Goal: Transaction & Acquisition: Purchase product/service

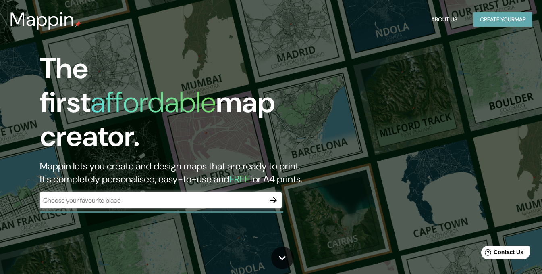
click at [510, 21] on button "Create your map" at bounding box center [503, 19] width 59 height 15
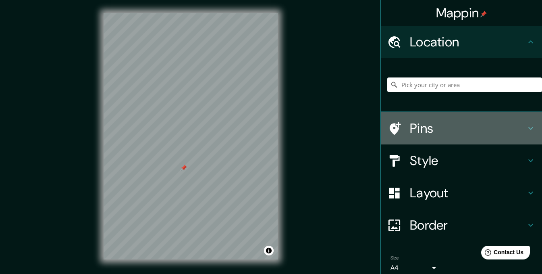
click at [447, 127] on h4 "Pins" at bounding box center [468, 128] width 116 height 16
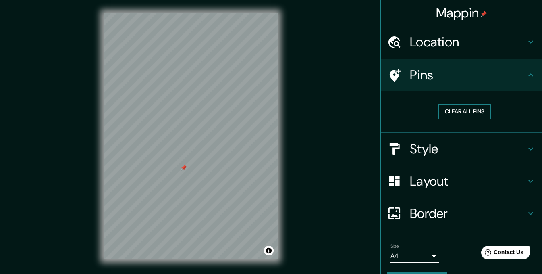
click at [464, 106] on button "Clear all pins" at bounding box center [465, 111] width 52 height 15
click at [466, 110] on button "Clear all pins" at bounding box center [465, 111] width 52 height 15
click at [454, 148] on h4 "Style" at bounding box center [468, 149] width 116 height 16
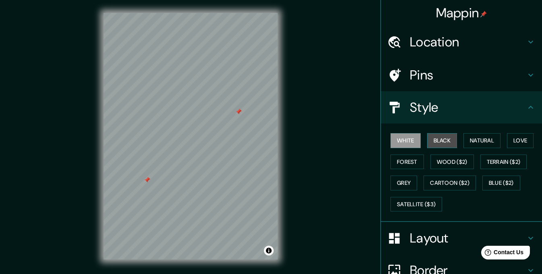
click at [446, 136] on button "Black" at bounding box center [442, 140] width 30 height 15
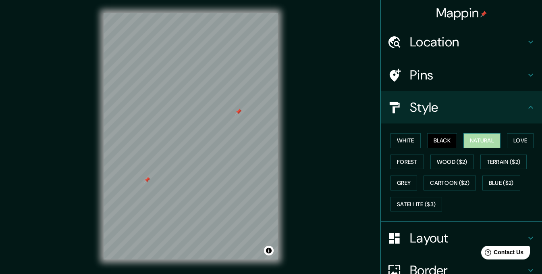
click at [474, 136] on button "Natural" at bounding box center [482, 140] width 37 height 15
click at [493, 134] on button "Natural" at bounding box center [482, 140] width 37 height 15
click at [501, 135] on div "White Black Natural Love Forest Wood ($2) Terrain ($2) Grey Cartoon ($2) Blue (…" at bounding box center [464, 172] width 155 height 85
click at [520, 135] on button "Love" at bounding box center [520, 140] width 27 height 15
